Goal: Task Accomplishment & Management: Use online tool/utility

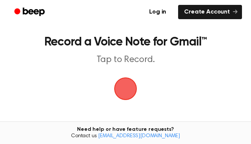
click at [129, 91] on span "button" at bounding box center [125, 88] width 33 height 33
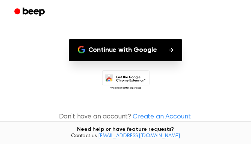
scroll to position [75, 0]
click at [171, 53] on button "Continue with Google" at bounding box center [126, 50] width 114 height 22
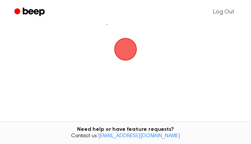
scroll to position [40, 0]
click at [126, 52] on span "button" at bounding box center [126, 49] width 28 height 28
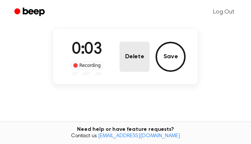
click at [130, 61] on button "Delete" at bounding box center [135, 57] width 30 height 30
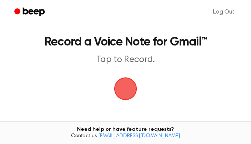
click at [126, 91] on span "button" at bounding box center [125, 88] width 21 height 21
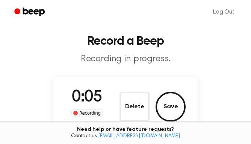
scroll to position [1, 0]
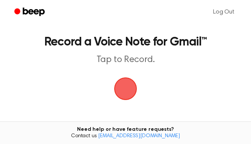
click at [126, 99] on span "button" at bounding box center [125, 88] width 21 height 21
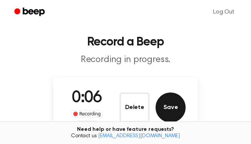
drag, startPoint x: 169, startPoint y: 102, endPoint x: 170, endPoint y: 110, distance: 7.2
click at [169, 112] on button "Save" at bounding box center [171, 108] width 30 height 30
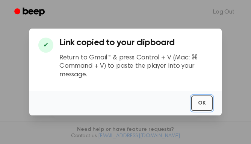
click at [203, 102] on button "OK" at bounding box center [202, 103] width 21 height 15
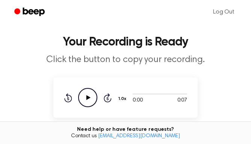
click at [92, 91] on icon "Play Audio" at bounding box center [87, 97] width 19 height 19
click at [91, 92] on icon "Pause Audio" at bounding box center [87, 97] width 19 height 19
click at [91, 93] on icon "Play Audio" at bounding box center [87, 97] width 19 height 19
click at [93, 93] on icon "Play Audio" at bounding box center [87, 97] width 19 height 19
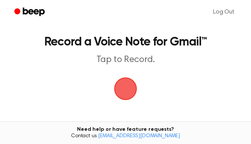
click at [128, 87] on span "button" at bounding box center [125, 88] width 27 height 27
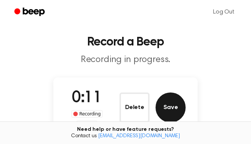
click at [180, 105] on button "Save" at bounding box center [171, 108] width 30 height 30
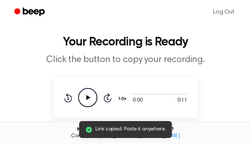
click at [86, 94] on icon "Play Audio" at bounding box center [87, 97] width 19 height 19
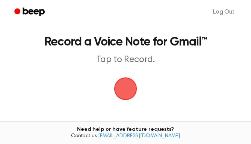
click at [128, 86] on span "button" at bounding box center [125, 88] width 21 height 21
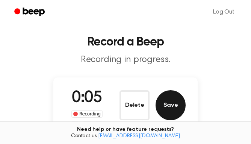
click at [163, 104] on button "Save" at bounding box center [171, 105] width 30 height 30
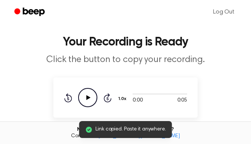
click at [91, 94] on icon "Play Audio" at bounding box center [87, 97] width 19 height 19
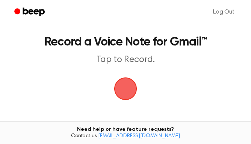
click at [118, 90] on span "button" at bounding box center [125, 88] width 21 height 21
click at [129, 94] on span "button" at bounding box center [125, 88] width 21 height 21
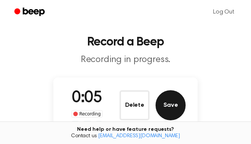
click at [163, 104] on button "Save" at bounding box center [171, 105] width 30 height 30
